Goal: Task Accomplishment & Management: Understand process/instructions

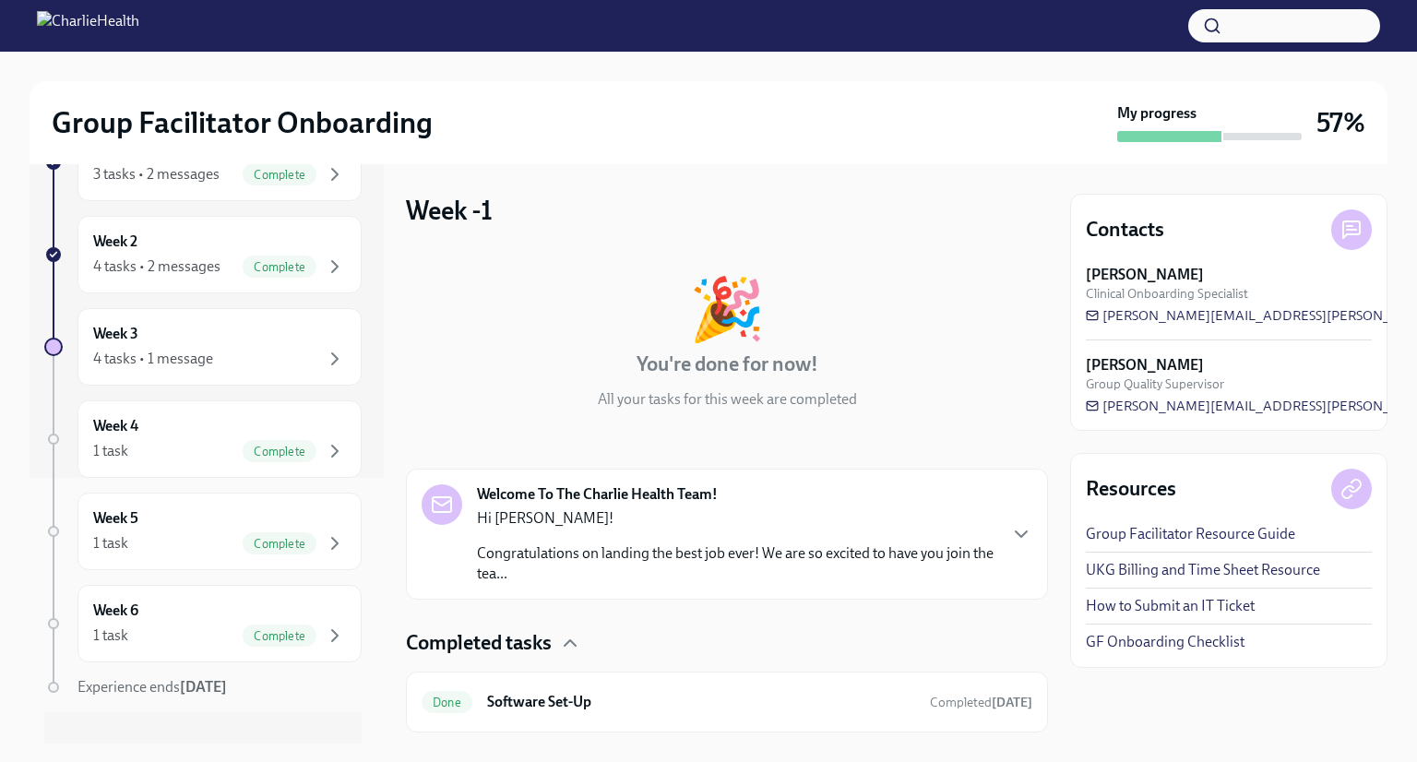
scroll to position [291, 0]
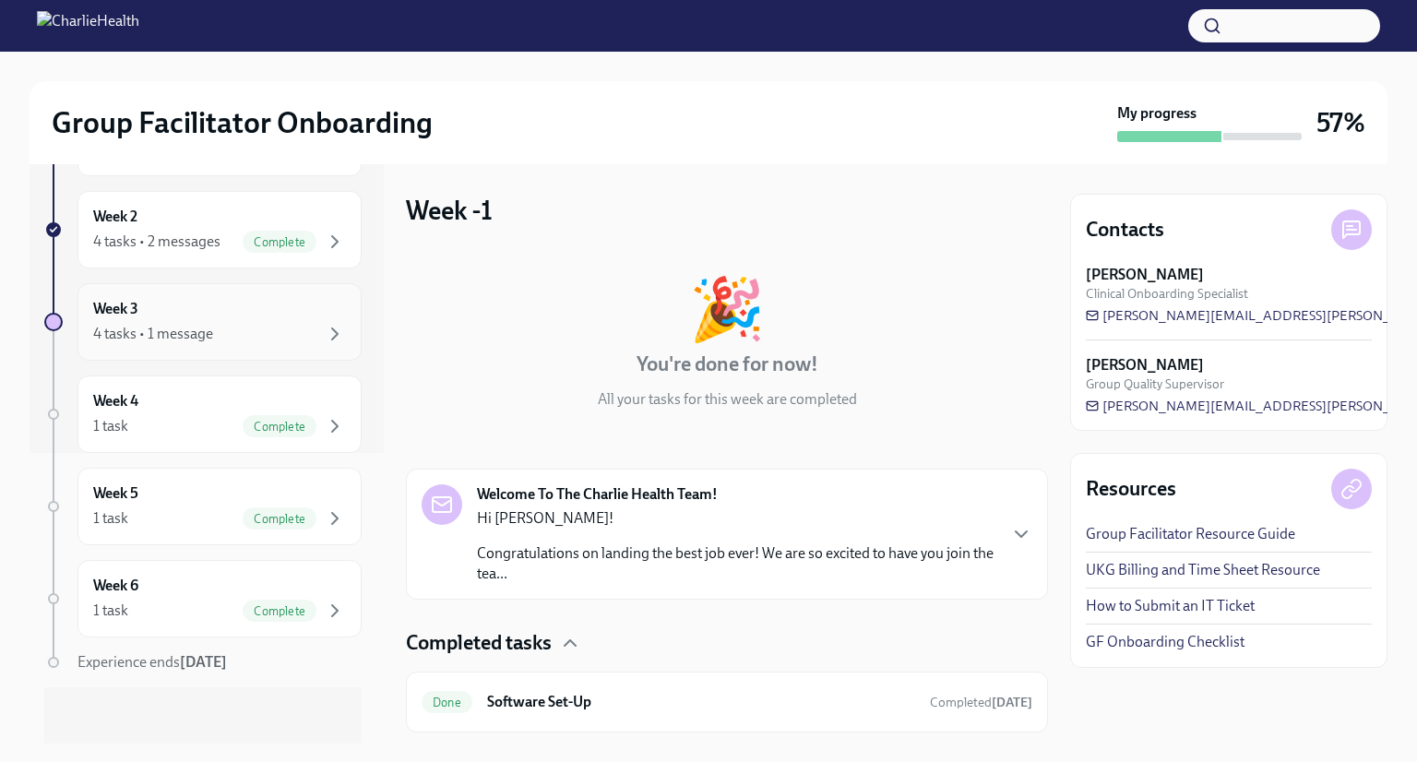
click at [168, 308] on div "Week 3 4 tasks • 1 message" at bounding box center [219, 322] width 253 height 46
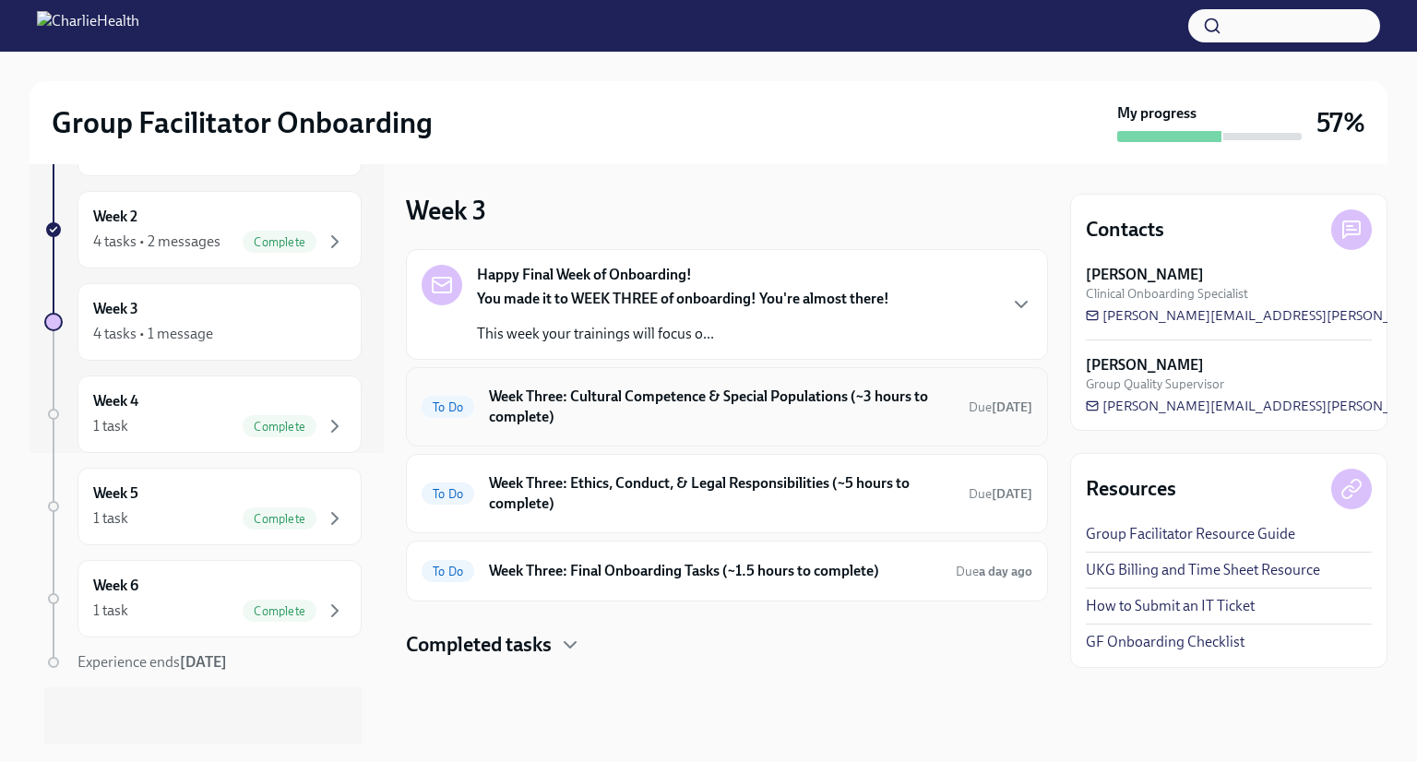
click at [462, 406] on span "To Do" at bounding box center [448, 407] width 53 height 14
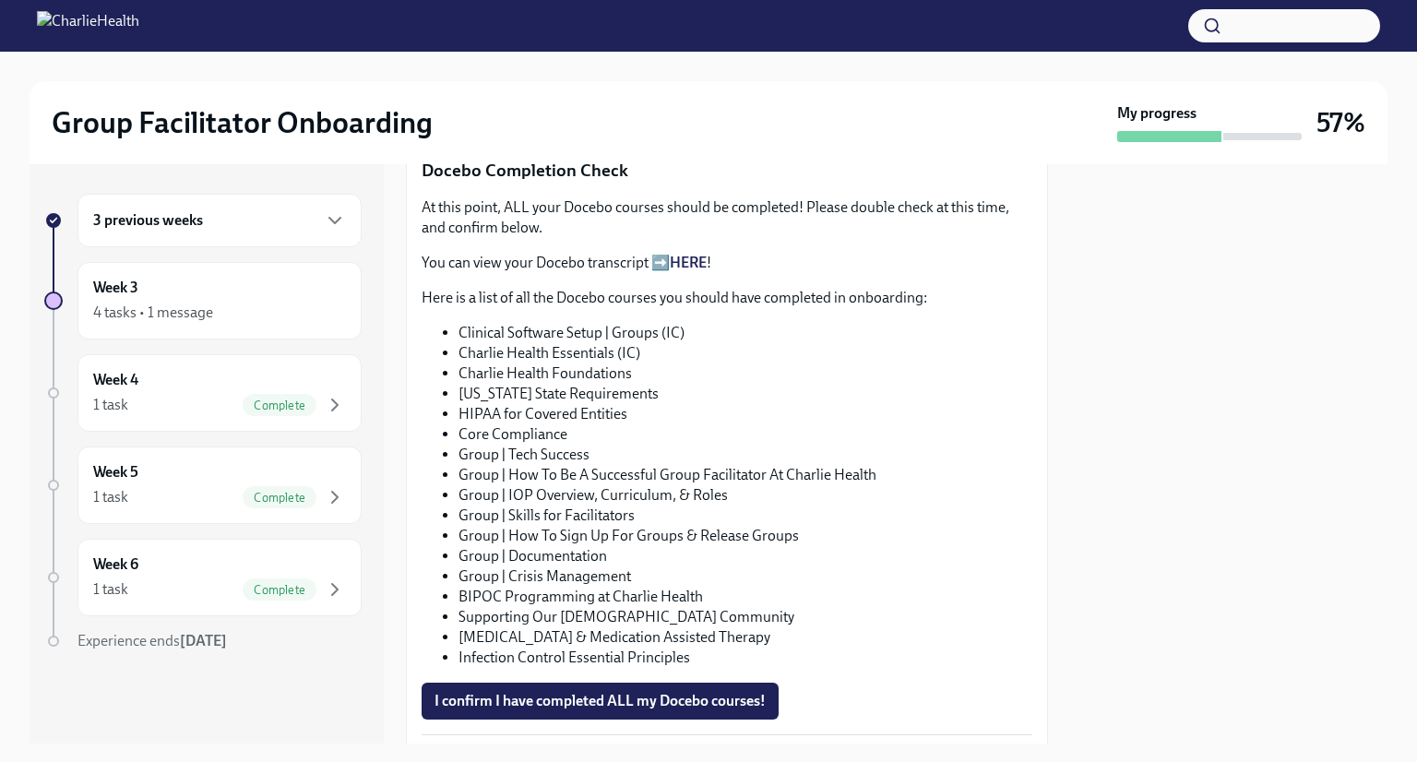
scroll to position [986, 0]
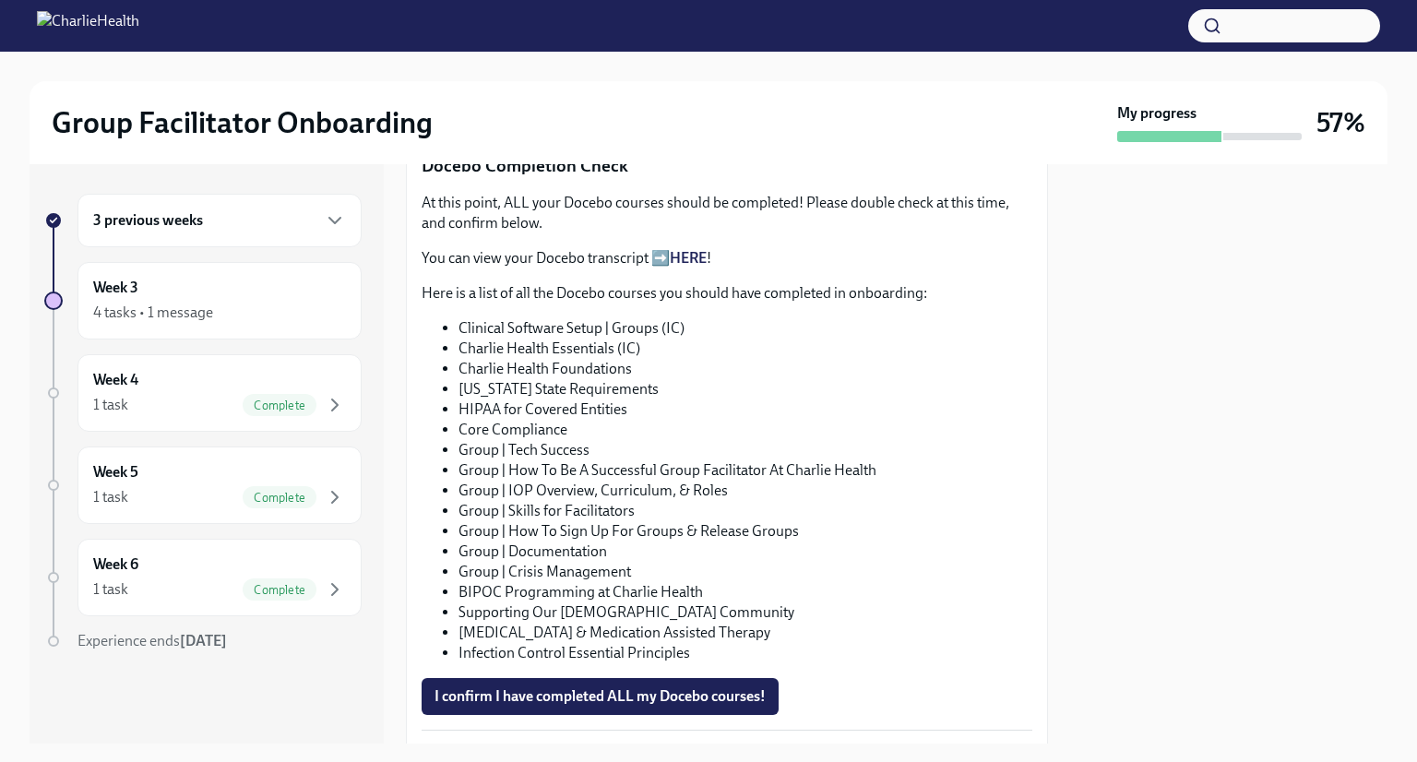
click at [686, 249] on link "HERE" at bounding box center [688, 258] width 37 height 18
click at [696, 249] on link "HERE" at bounding box center [688, 258] width 37 height 18
click at [697, 249] on link "HERE" at bounding box center [688, 258] width 37 height 18
click at [694, 249] on link "HERE" at bounding box center [688, 258] width 37 height 18
click at [696, 249] on link "HERE" at bounding box center [688, 258] width 37 height 18
